Goal: Find specific page/section: Find specific page/section

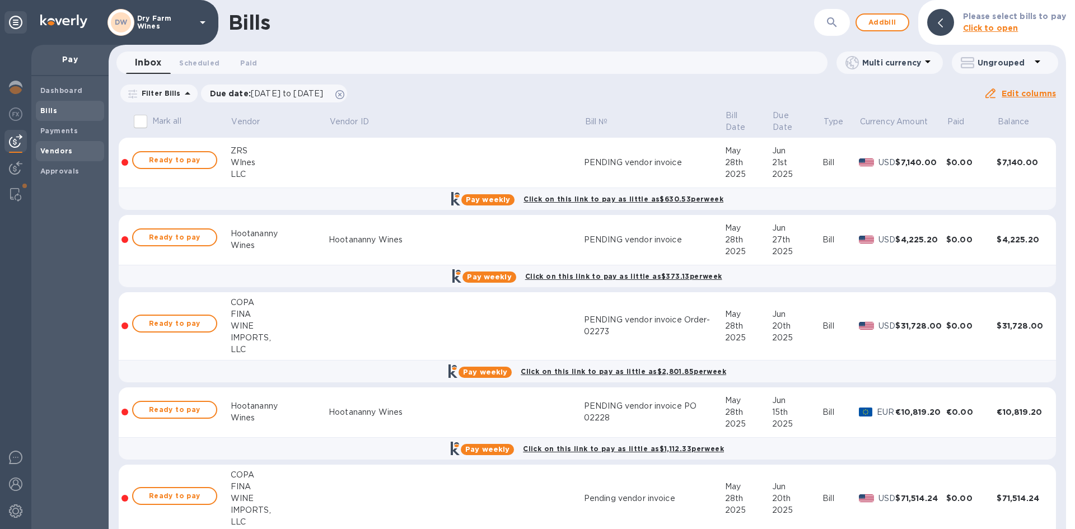
click at [69, 144] on div "Vendors" at bounding box center [70, 151] width 68 height 20
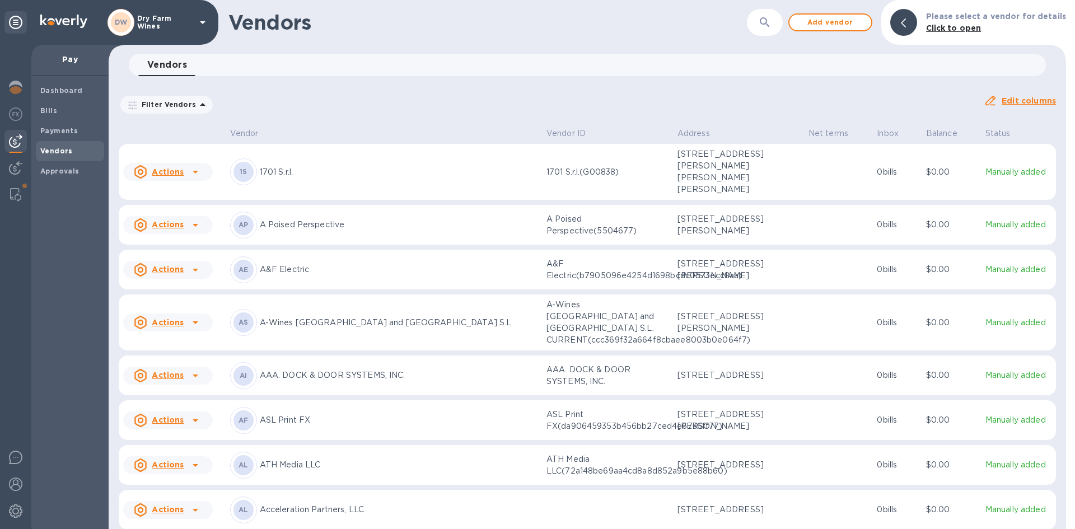
click at [754, 20] on div "​" at bounding box center [765, 22] width 36 height 27
click at [764, 27] on icon "button" at bounding box center [764, 22] width 13 height 13
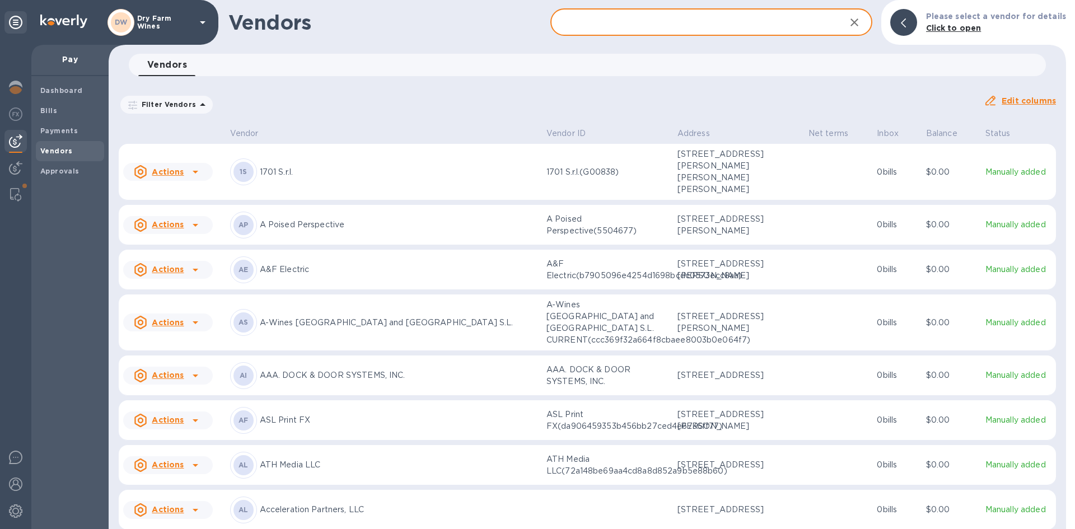
paste input "Champagne [PERSON_NAME]"
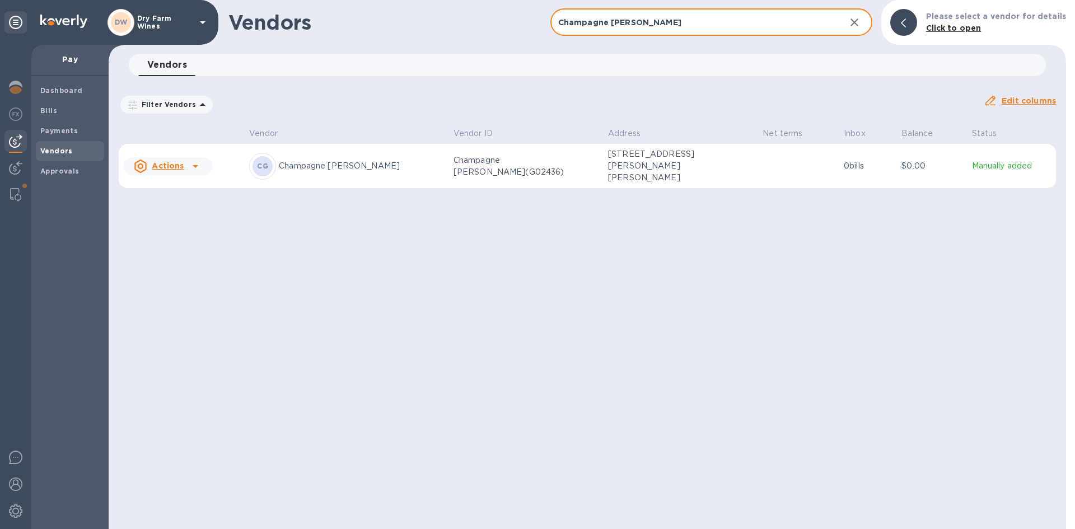
type input "Champagne [PERSON_NAME]"
click at [694, 179] on td "[STREET_ADDRESS][PERSON_NAME][PERSON_NAME]" at bounding box center [681, 166] width 155 height 45
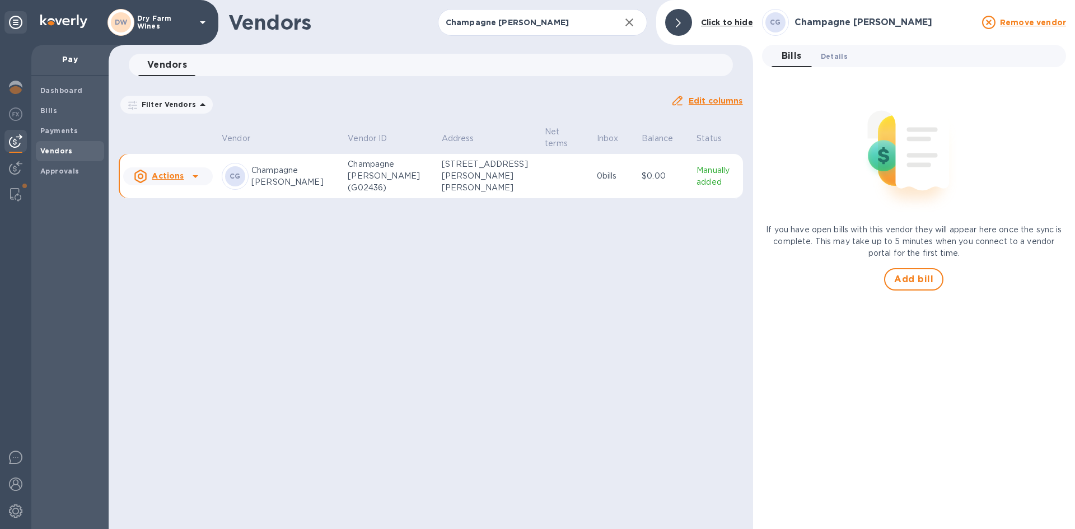
click at [833, 62] on span "Details 0" at bounding box center [834, 56] width 27 height 12
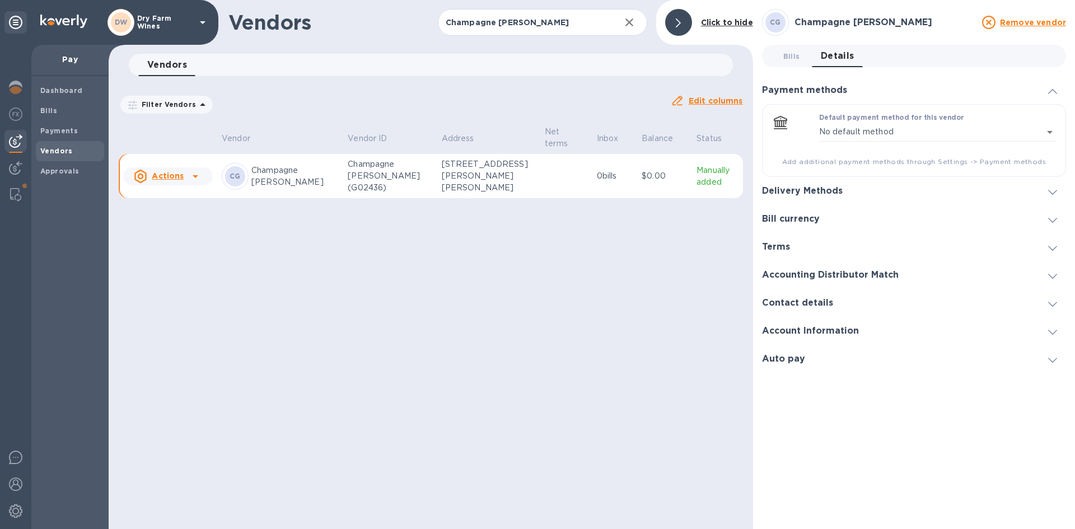
click at [909, 189] on div "Delivery Methods" at bounding box center [914, 191] width 304 height 28
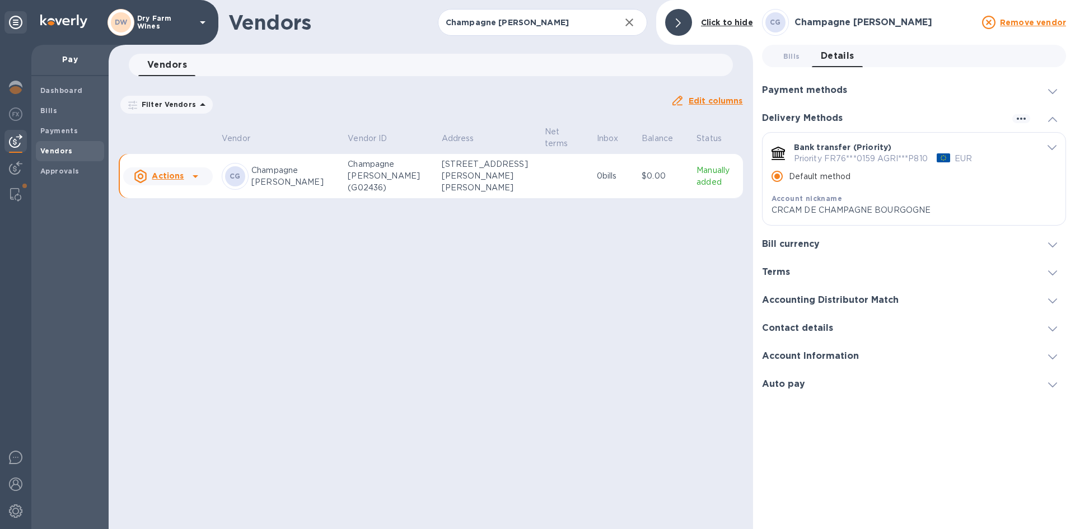
click at [1053, 150] on span "default-method" at bounding box center [1052, 147] width 9 height 11
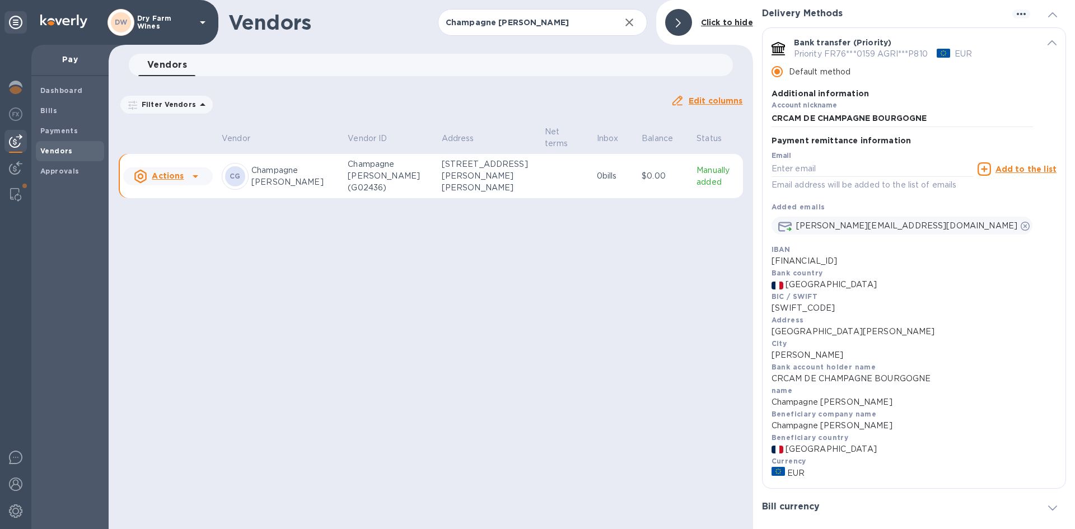
scroll to position [112, 0]
